Goal: Entertainment & Leisure: Consume media (video, audio)

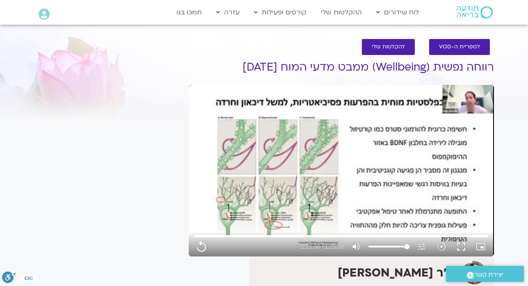
click at [347, 45] on div "לספריית ה-VOD להקלטות שלי" at bounding box center [341, 47] width 297 height 24
click at [155, 122] on div "It seems we can't find what you're looking for. It seems we can't find what you…" at bounding box center [107, 226] width 154 height 359
type input "5130.56"
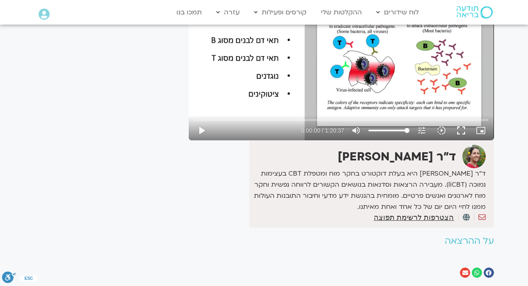
scroll to position [115, 0]
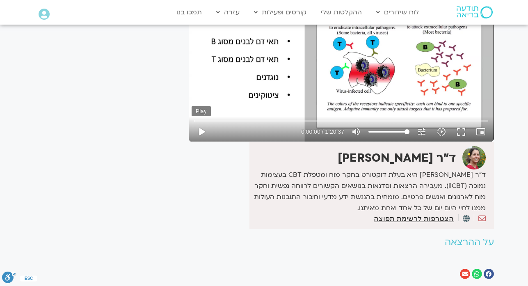
click at [202, 131] on button "play_arrow" at bounding box center [202, 132] width 20 height 20
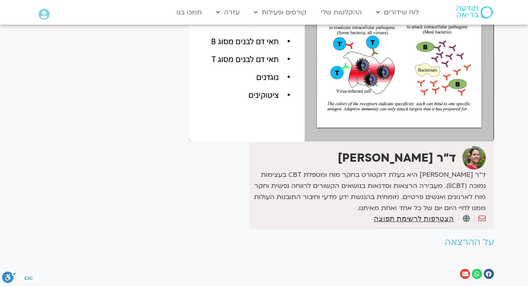
click at [83, 84] on div "It seems we can't find what you're looking for. It seems we can't find what you…" at bounding box center [107, 111] width 154 height 359
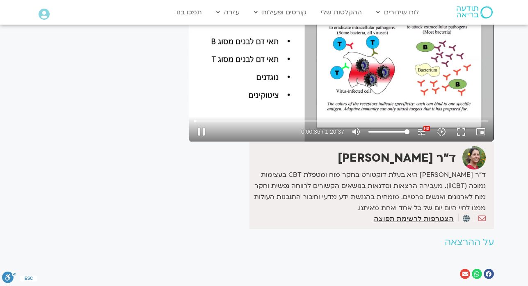
type input "36.91952"
